Goal: Task Accomplishment & Management: Manage account settings

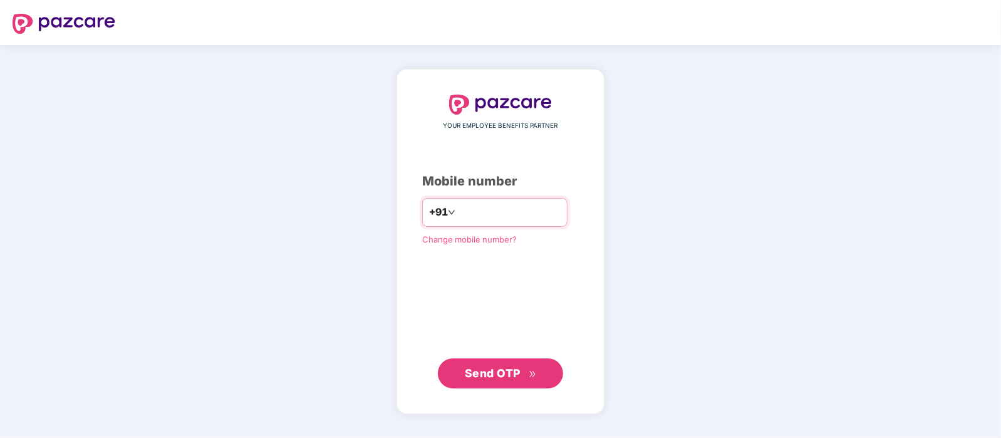
click at [509, 211] on input "number" at bounding box center [509, 212] width 103 height 20
type input "**********"
click at [497, 361] on button "Send OTP" at bounding box center [500, 373] width 125 height 30
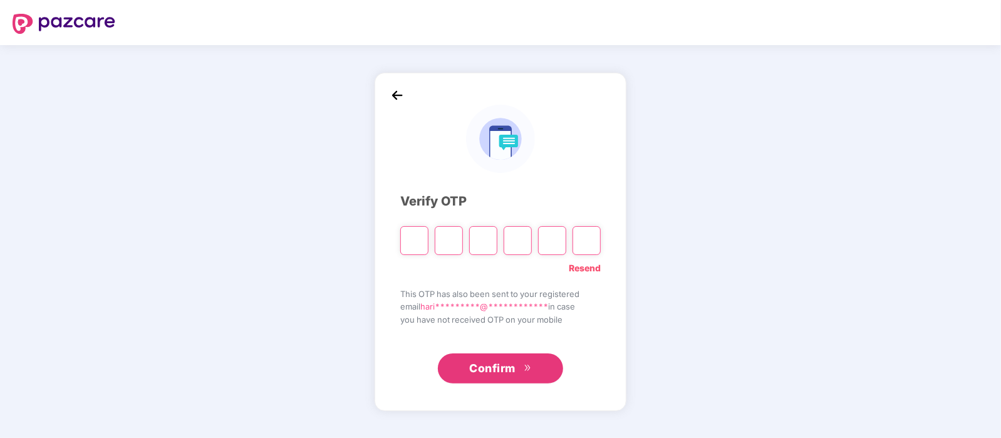
type input "*"
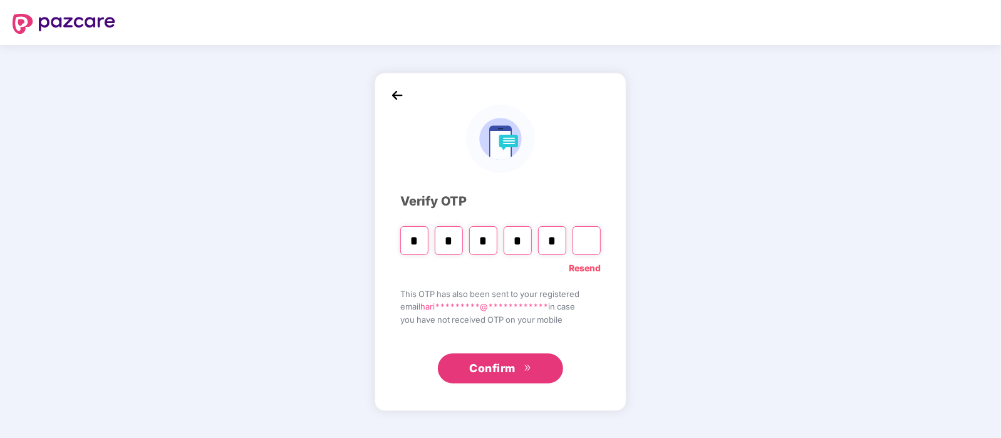
type input "*"
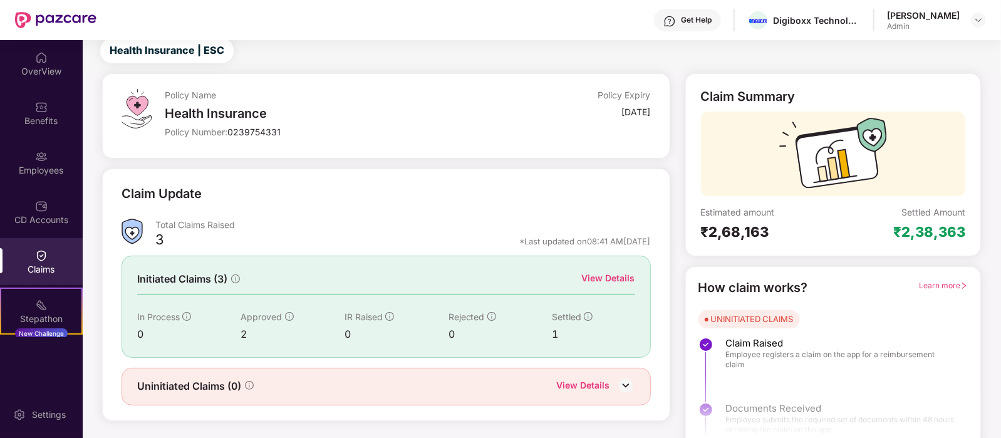
scroll to position [52, 0]
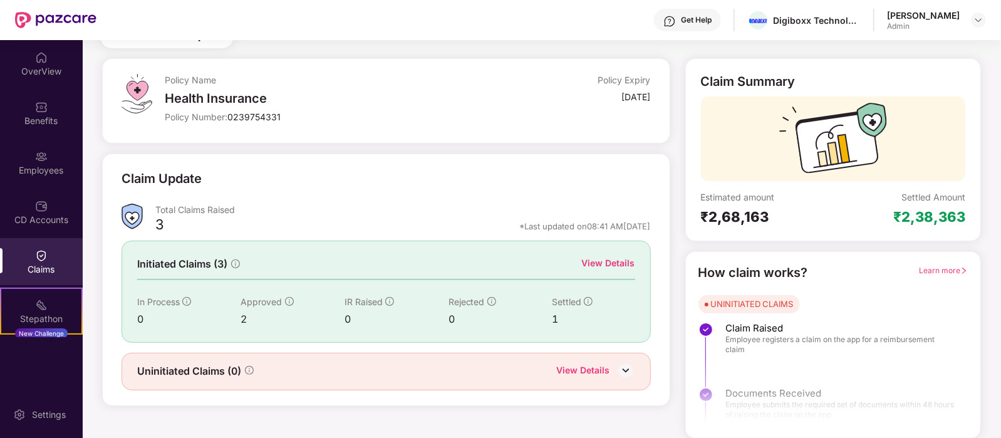
click at [626, 370] on img at bounding box center [625, 370] width 19 height 19
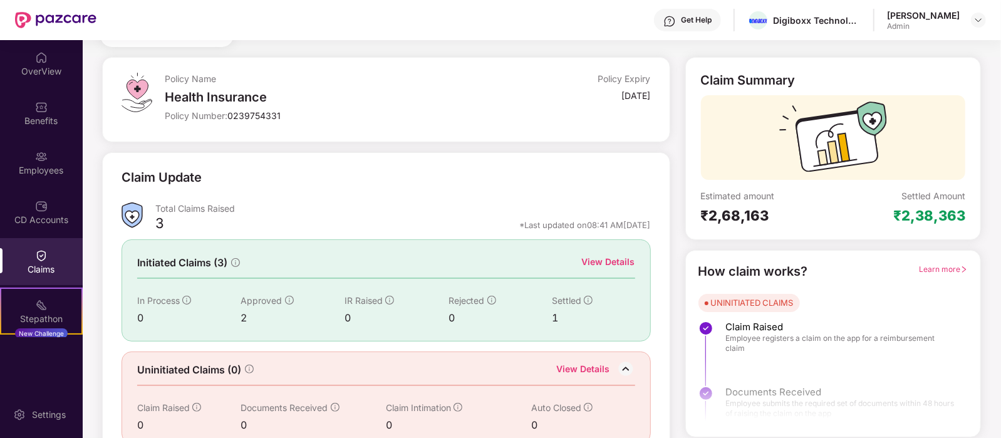
scroll to position [73, 0]
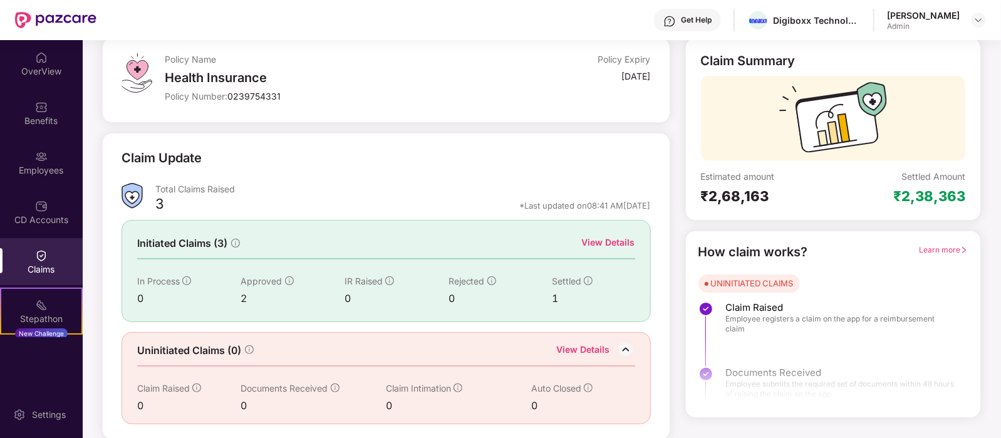
click at [611, 240] on div "View Details" at bounding box center [608, 242] width 53 height 14
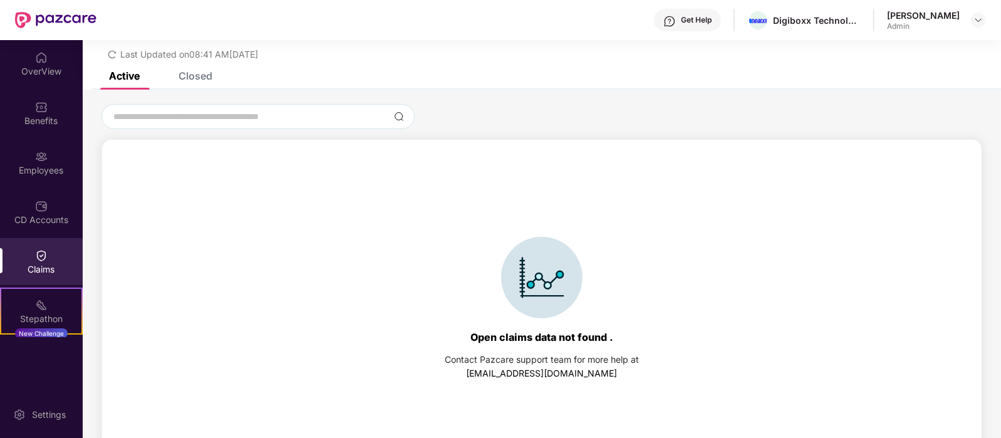
scroll to position [53, 0]
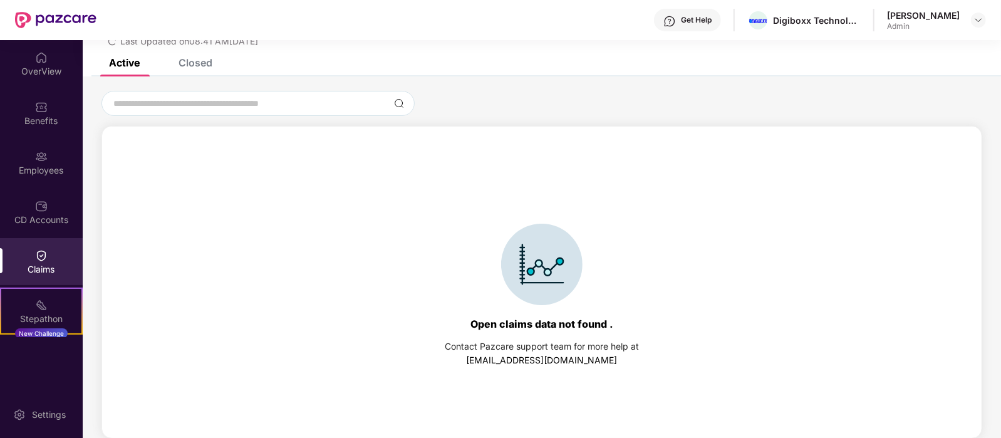
click at [194, 65] on div "Closed" at bounding box center [196, 62] width 34 height 13
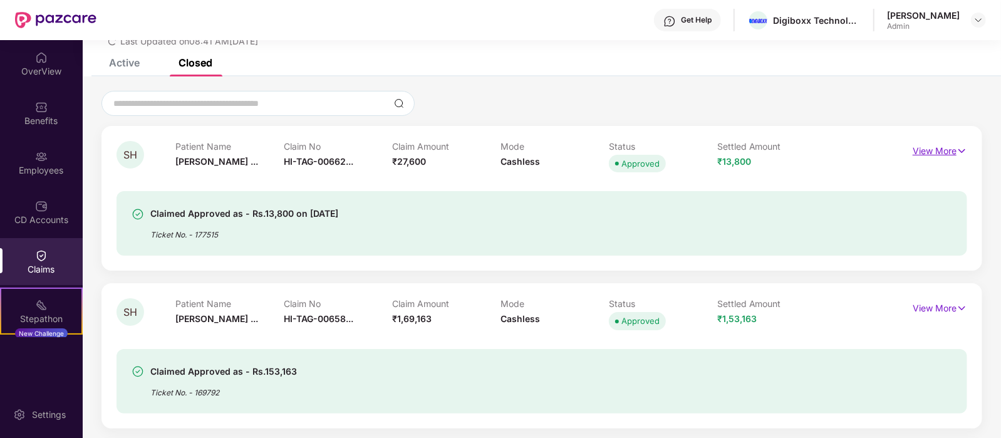
click at [963, 147] on img at bounding box center [961, 151] width 11 height 14
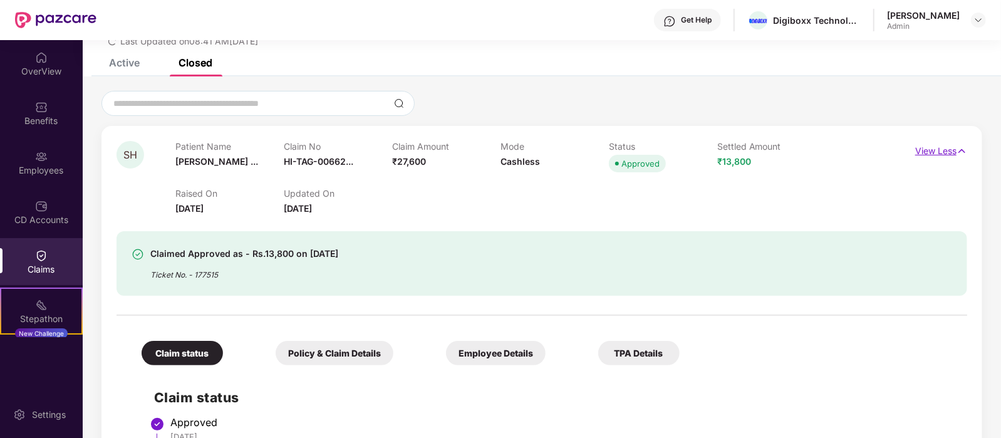
click at [963, 147] on img at bounding box center [961, 151] width 11 height 14
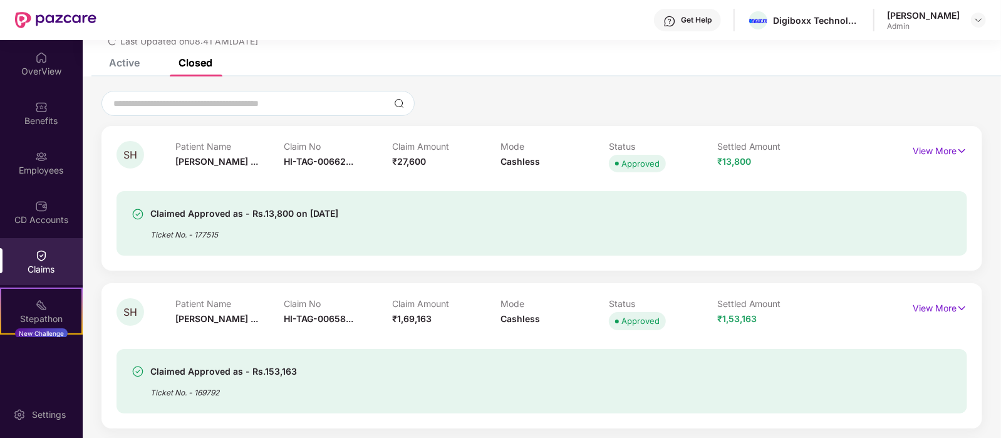
scroll to position [132, 0]
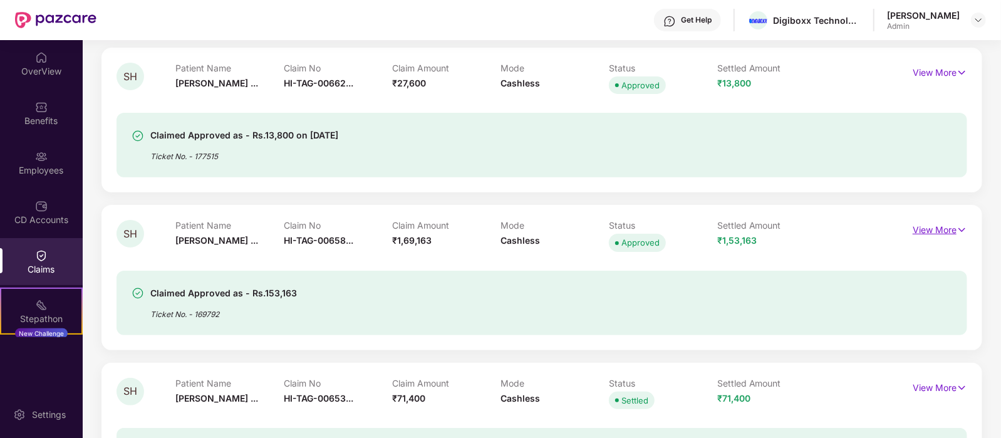
click at [961, 227] on img at bounding box center [961, 230] width 11 height 14
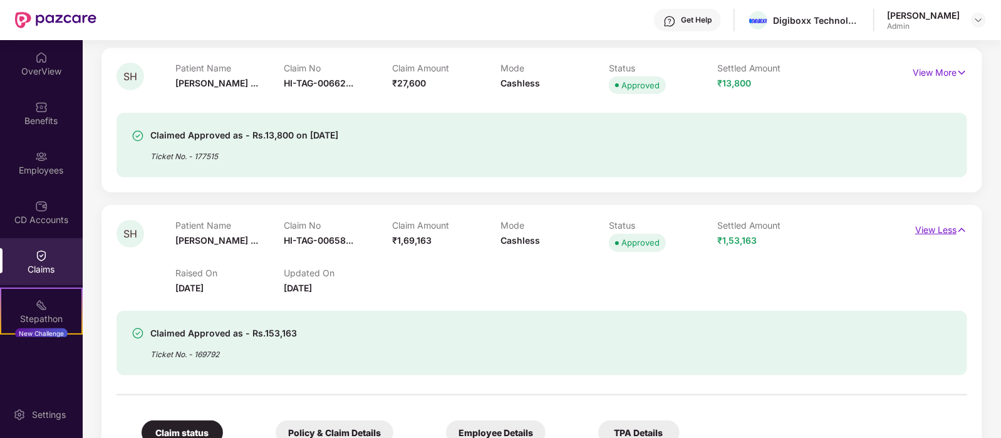
click at [961, 227] on img at bounding box center [961, 230] width 11 height 14
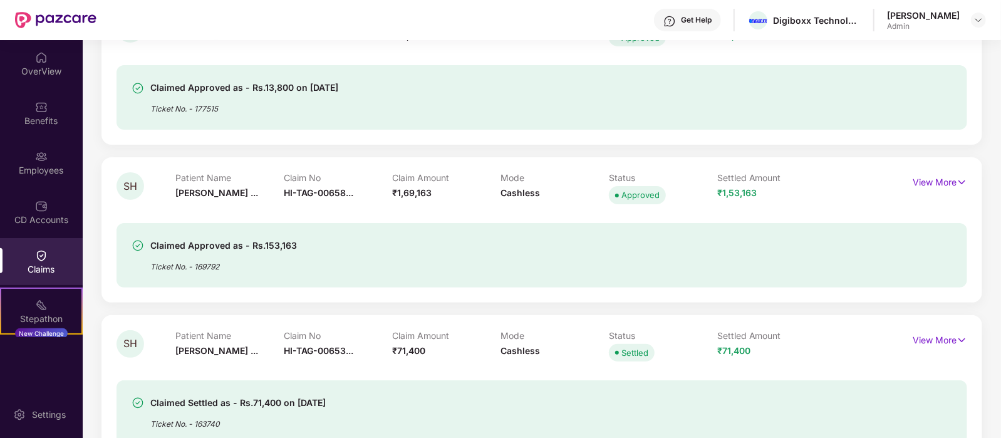
scroll to position [210, 0]
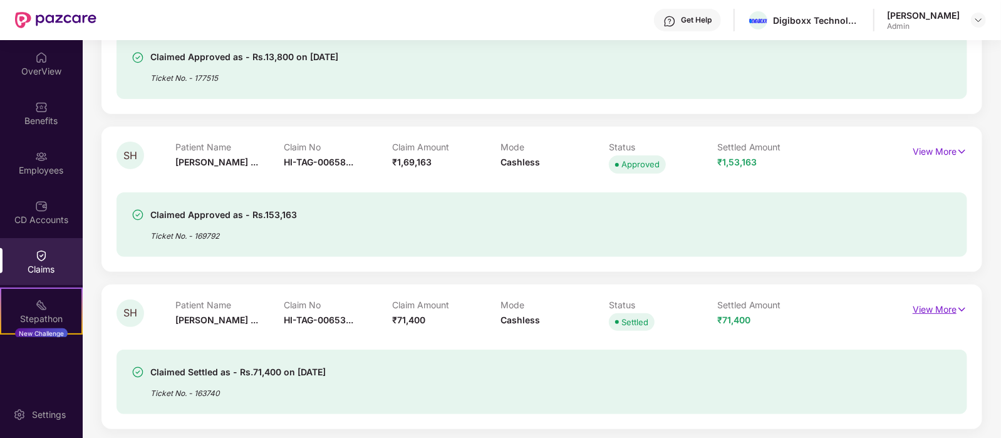
click at [961, 308] on img at bounding box center [961, 310] width 11 height 14
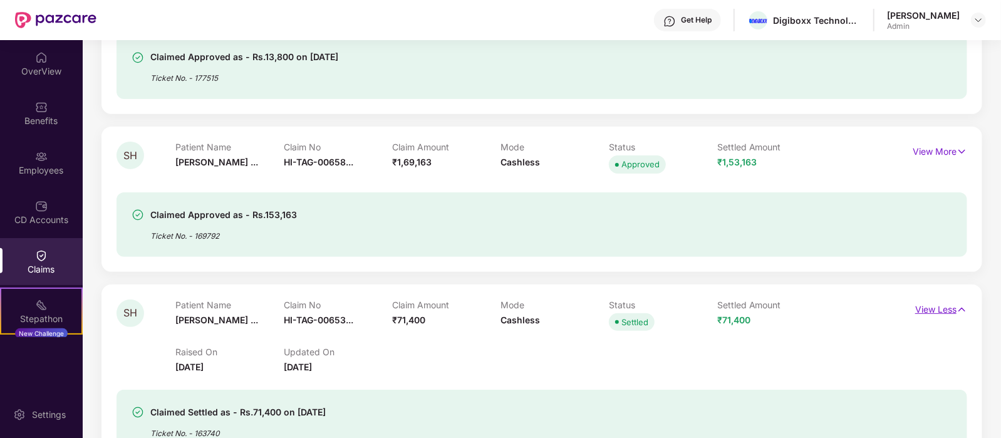
click at [961, 308] on img at bounding box center [961, 310] width 11 height 14
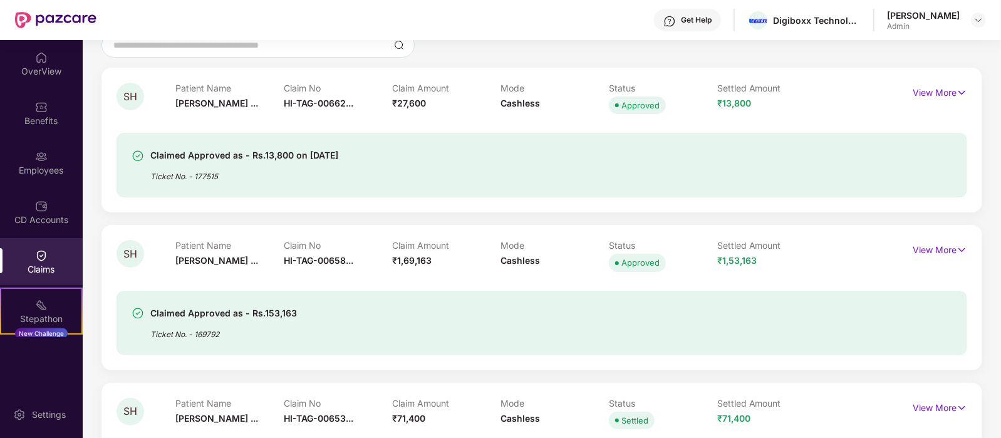
scroll to position [0, 0]
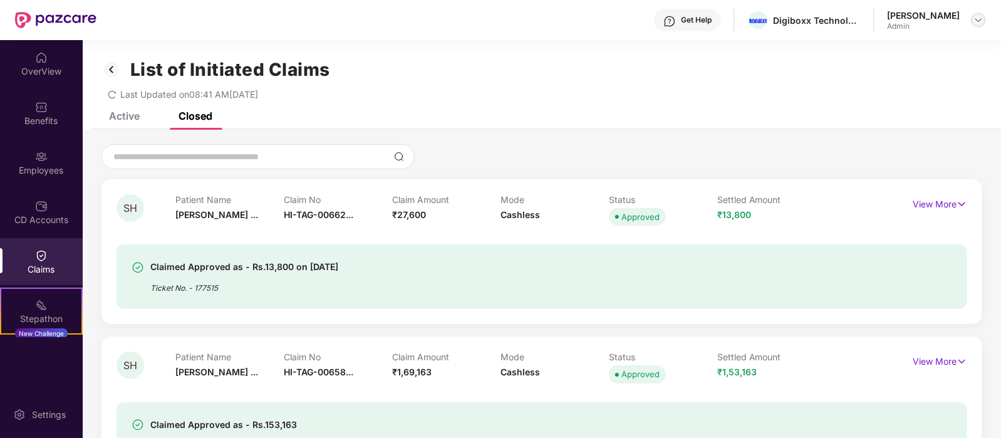
click at [978, 26] on div at bounding box center [978, 20] width 15 height 15
click at [895, 117] on div "Admin" at bounding box center [909, 118] width 73 height 10
click at [869, 68] on div "List of Initiated Claims" at bounding box center [541, 69] width 881 height 21
click at [978, 24] on img at bounding box center [978, 20] width 10 height 10
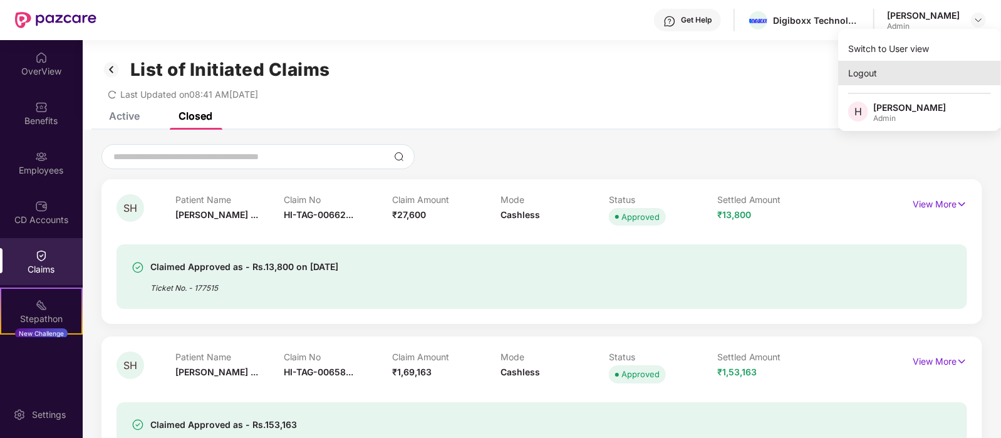
click at [859, 71] on div "Logout" at bounding box center [919, 73] width 163 height 24
